Goal: Task Accomplishment & Management: Use online tool/utility

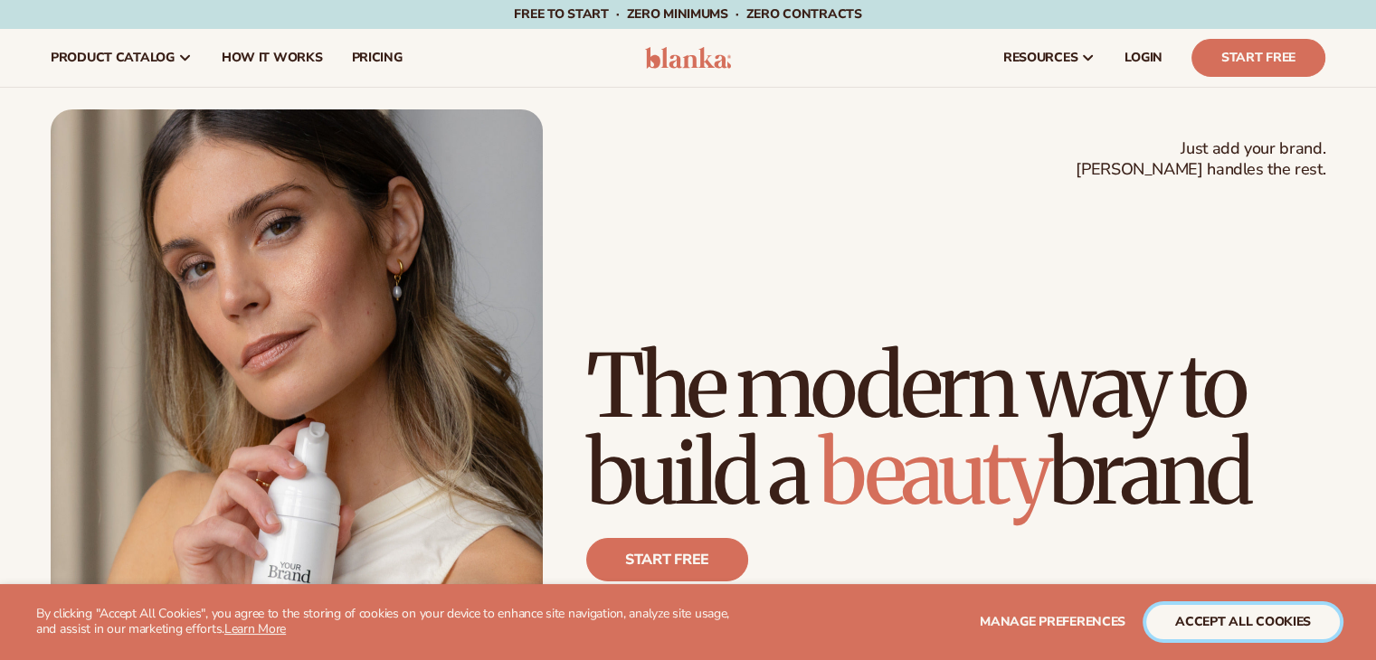
click at [1213, 636] on button "accept all cookies" at bounding box center [1243, 622] width 194 height 34
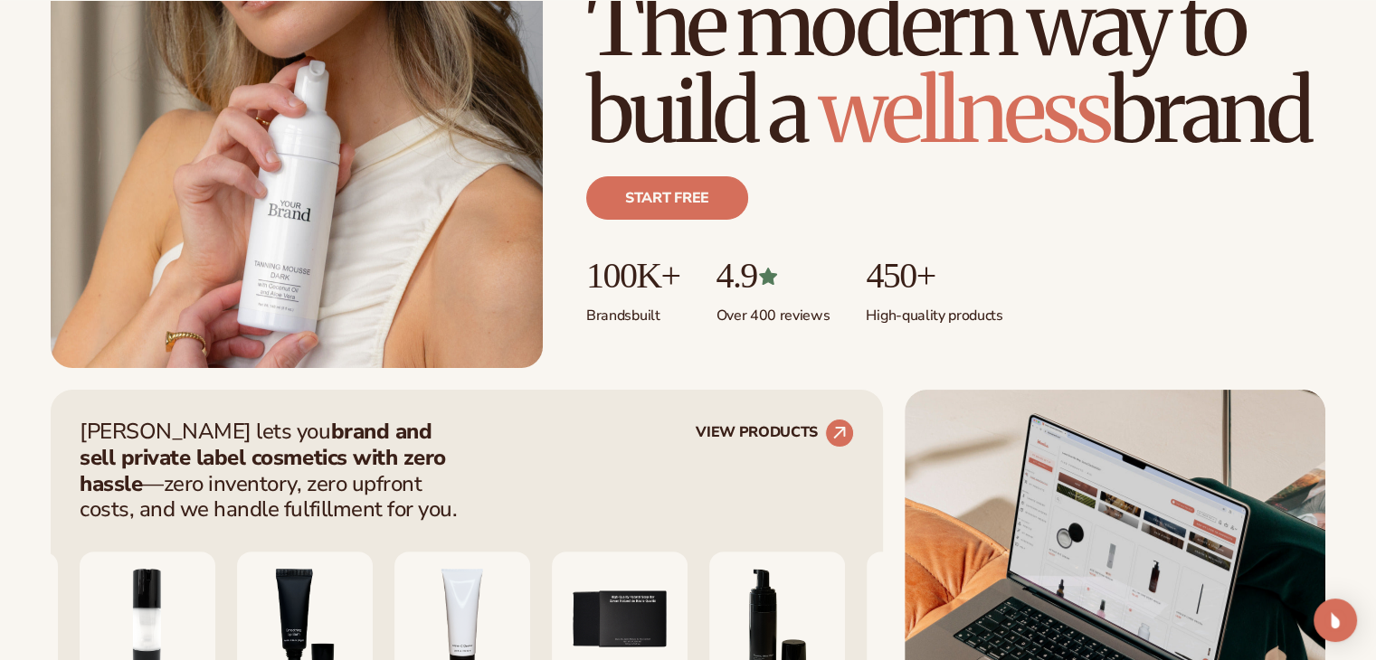
scroll to position [452, 0]
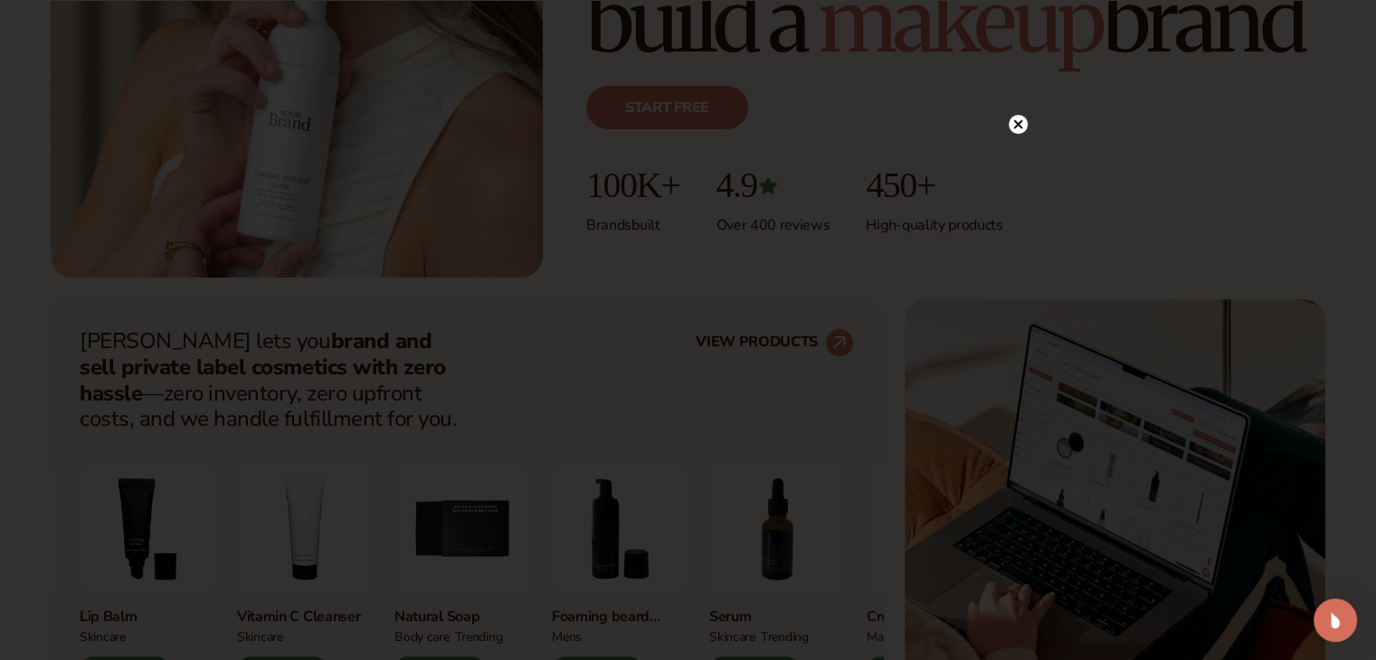
click at [1017, 129] on circle at bounding box center [1018, 124] width 19 height 19
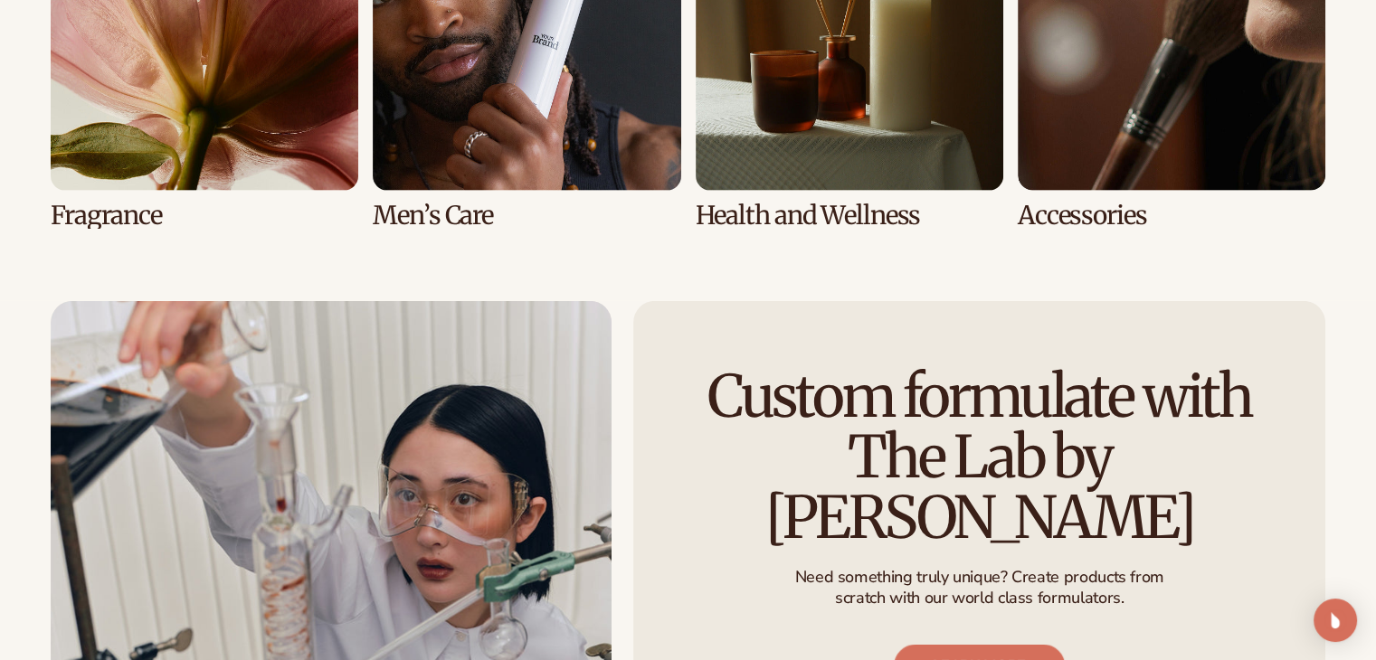
scroll to position [3890, 0]
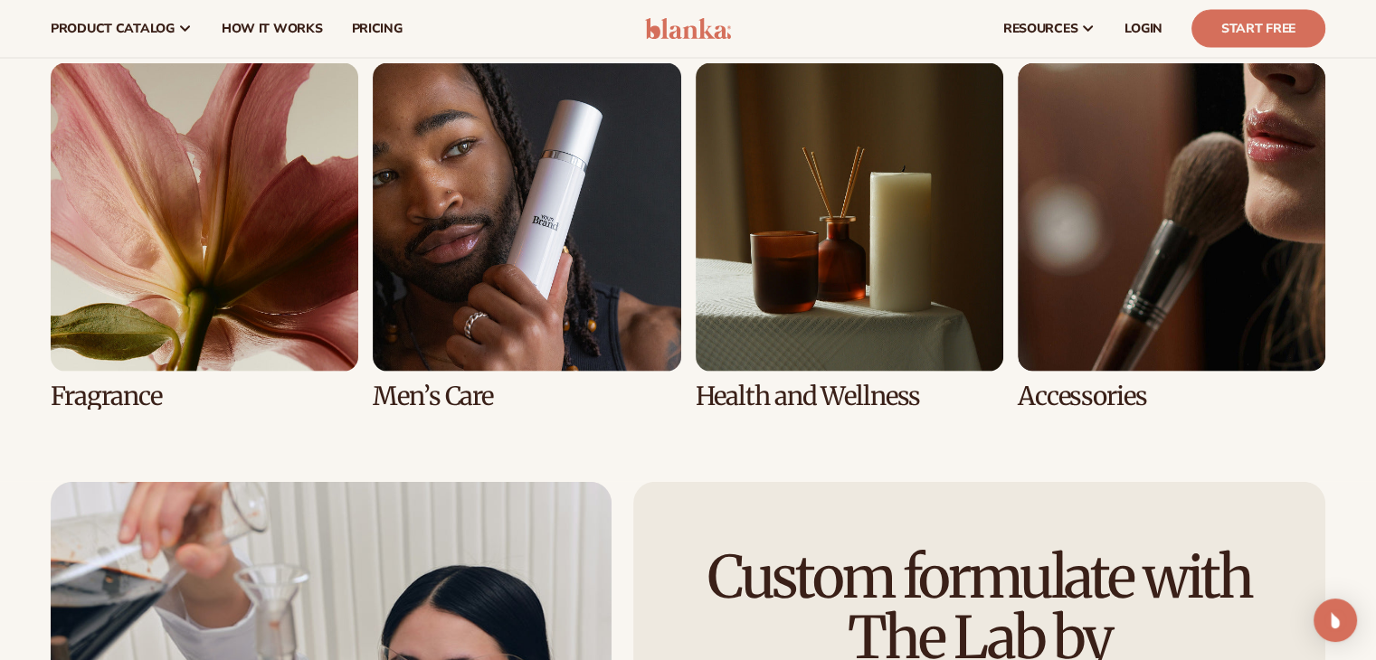
click at [206, 175] on link "5 / 8" at bounding box center [205, 236] width 308 height 346
click at [172, 321] on link "5 / 8" at bounding box center [205, 236] width 308 height 346
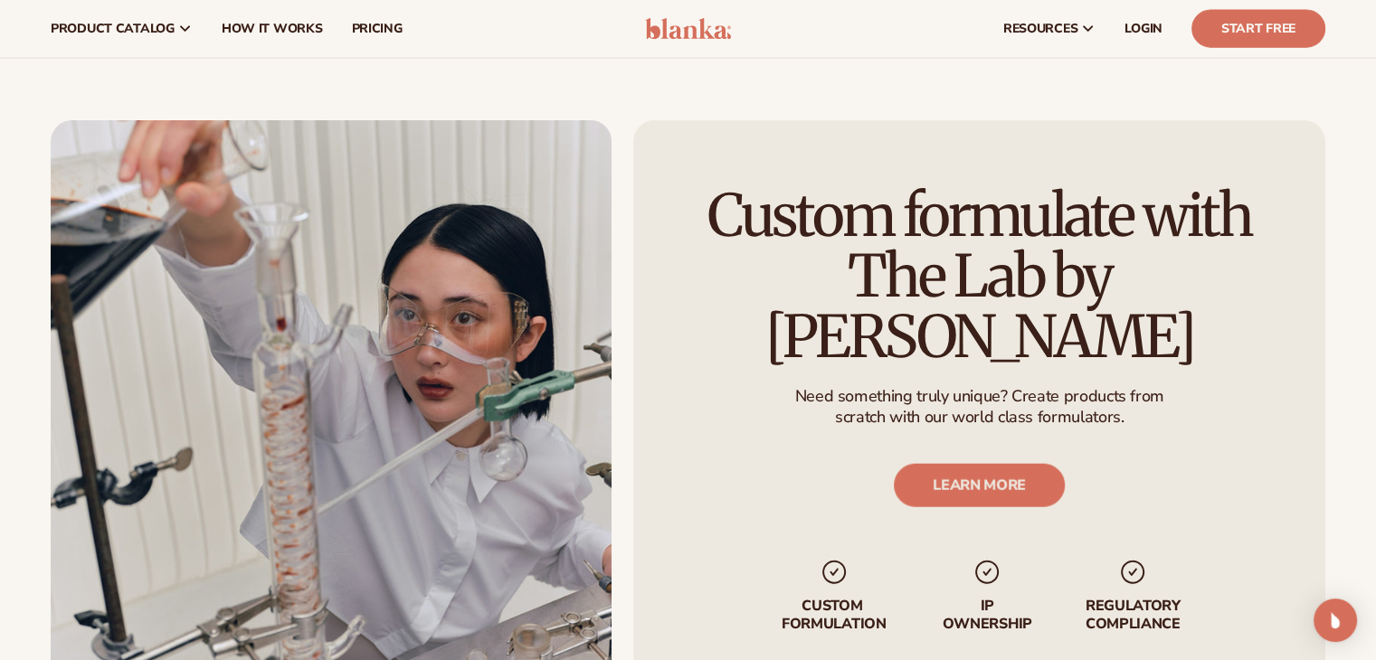
scroll to position [3799, 0]
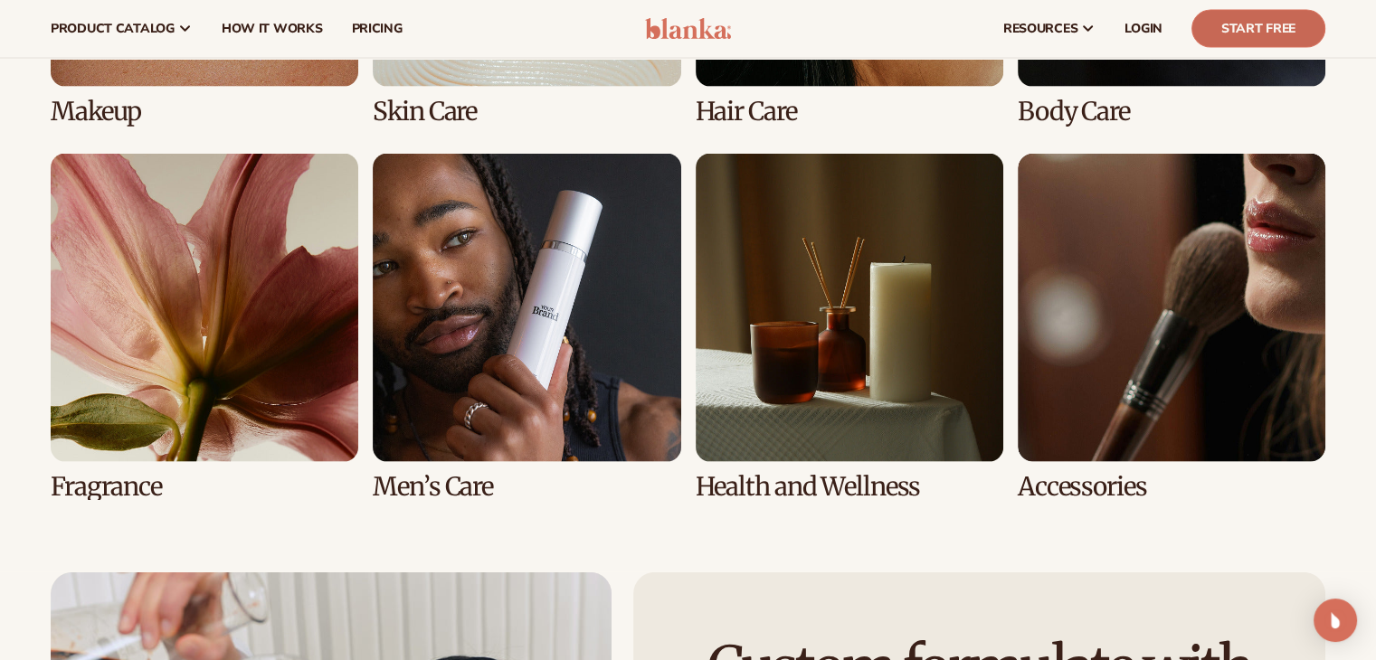
click at [1266, 36] on link "Start Free" at bounding box center [1258, 29] width 134 height 38
